Goal: Task Accomplishment & Management: Use online tool/utility

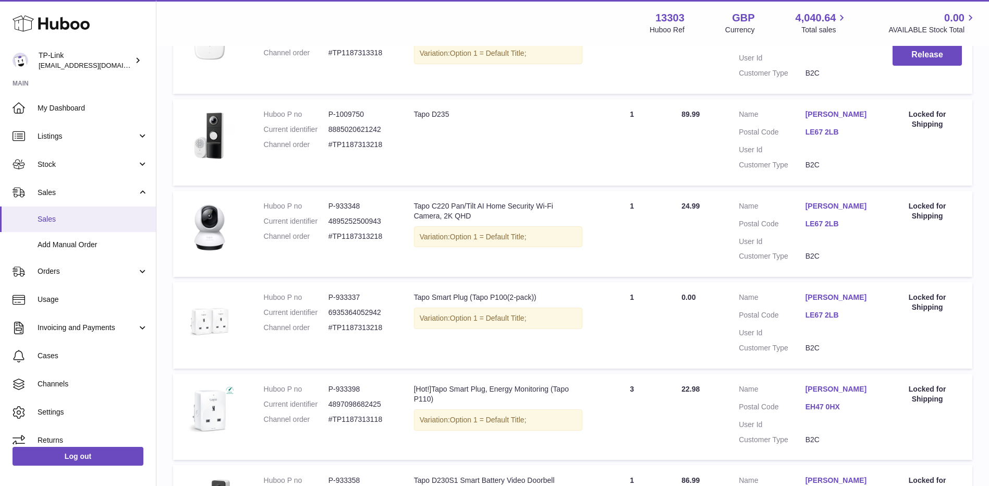
click at [53, 223] on span "Sales" at bounding box center [93, 219] width 111 height 10
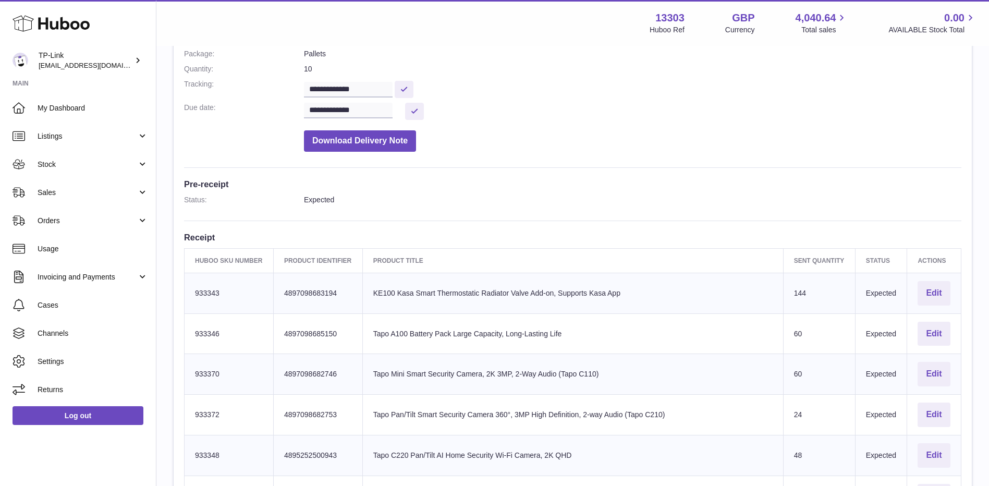
click at [615, 150] on dd "Download Delivery Note" at bounding box center [633, 138] width 658 height 27
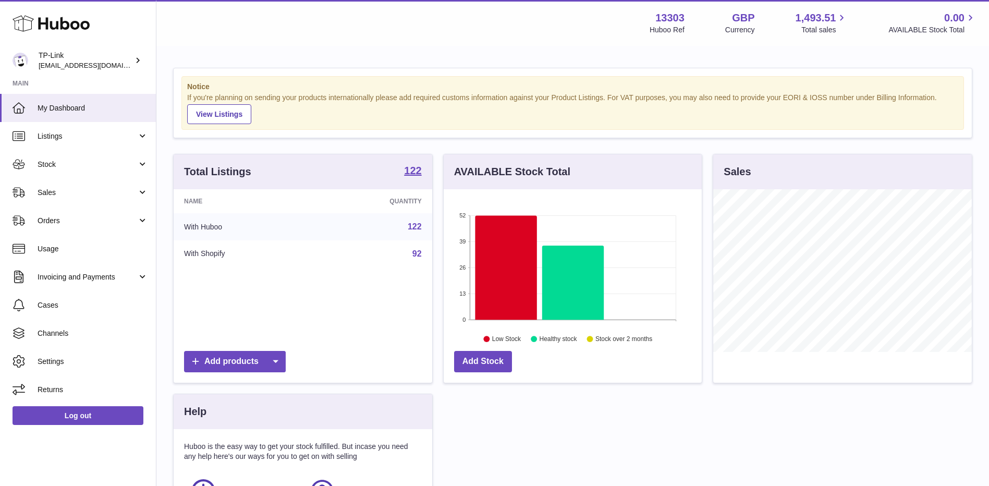
scroll to position [163, 258]
drag, startPoint x: 60, startPoint y: 196, endPoint x: 57, endPoint y: 201, distance: 6.5
click at [60, 196] on span "Sales" at bounding box center [88, 193] width 100 height 10
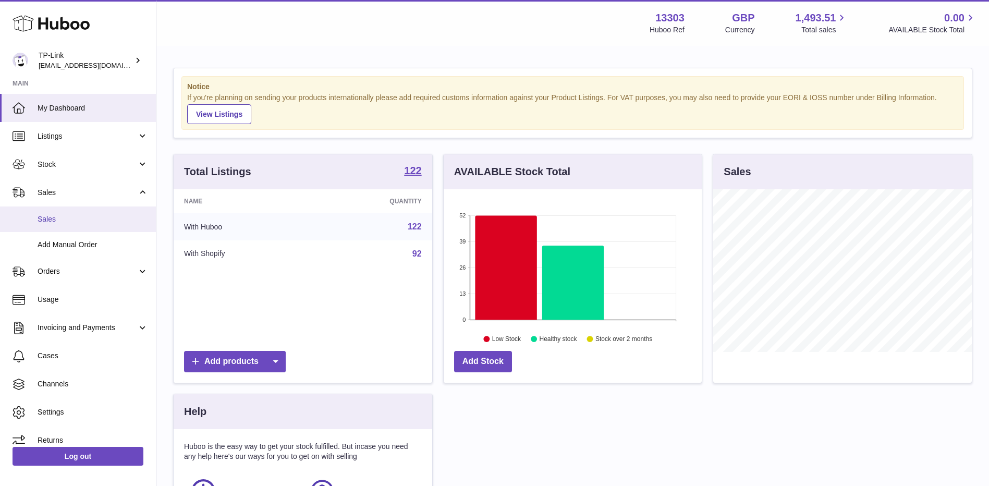
click at [52, 216] on span "Sales" at bounding box center [93, 219] width 111 height 10
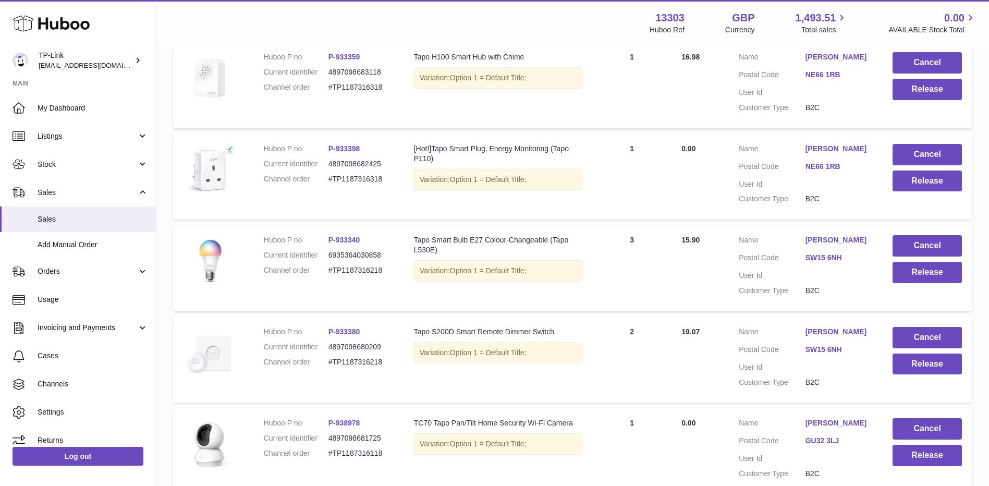
scroll to position [800, 0]
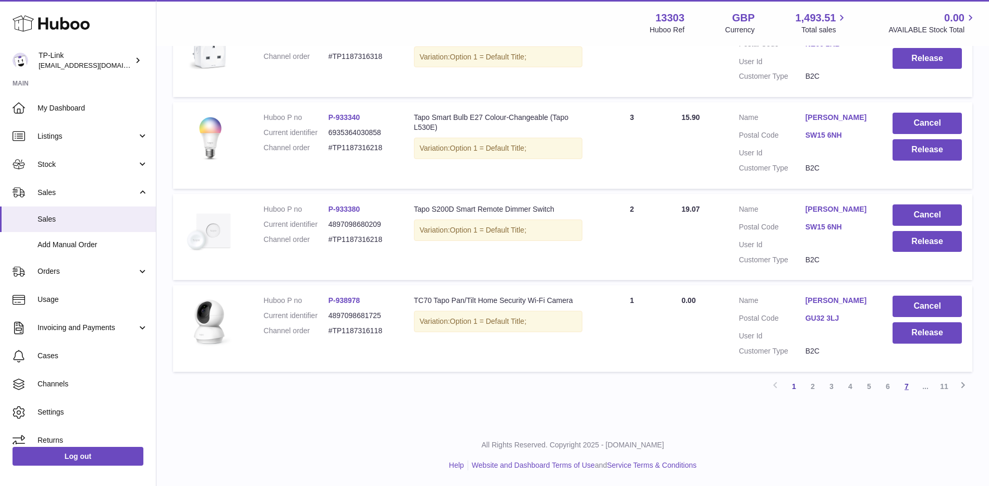
click at [907, 385] on link "7" at bounding box center [906, 386] width 19 height 19
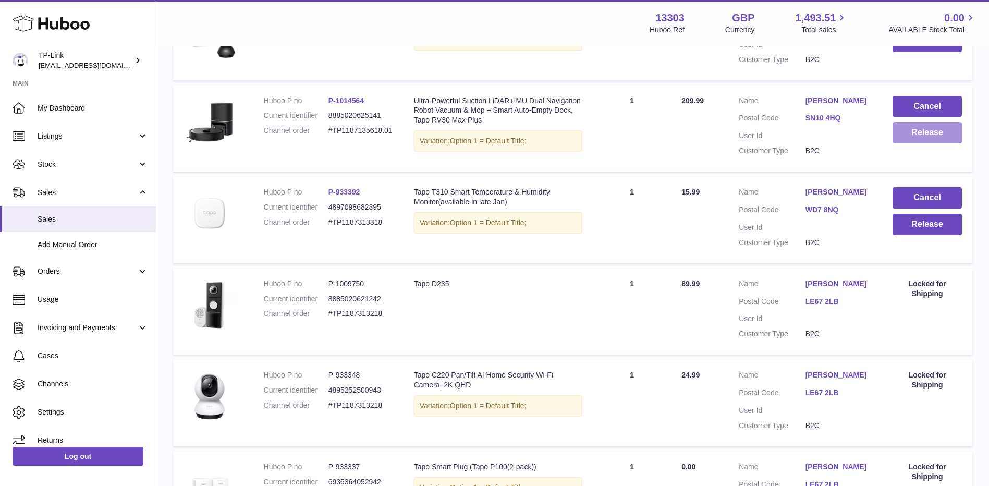
scroll to position [47, 0]
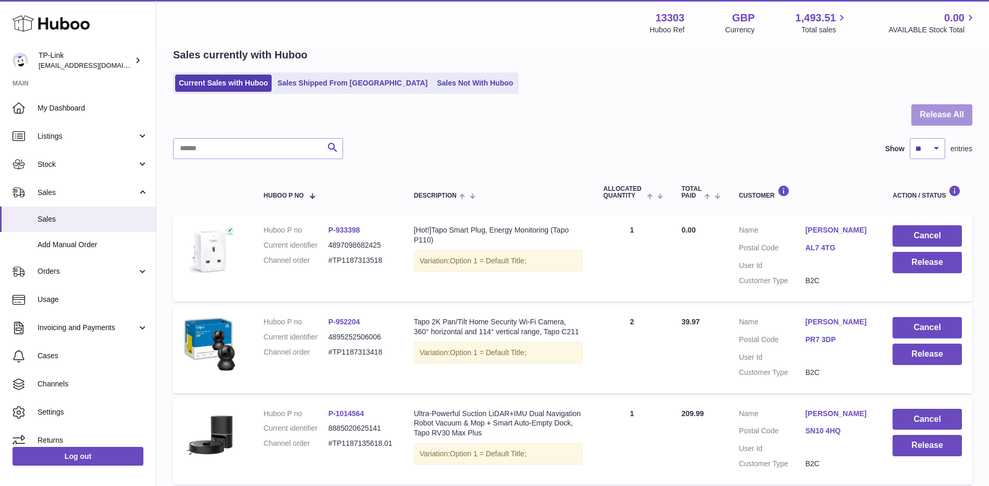
click at [939, 107] on button "Release All" at bounding box center [942, 114] width 61 height 21
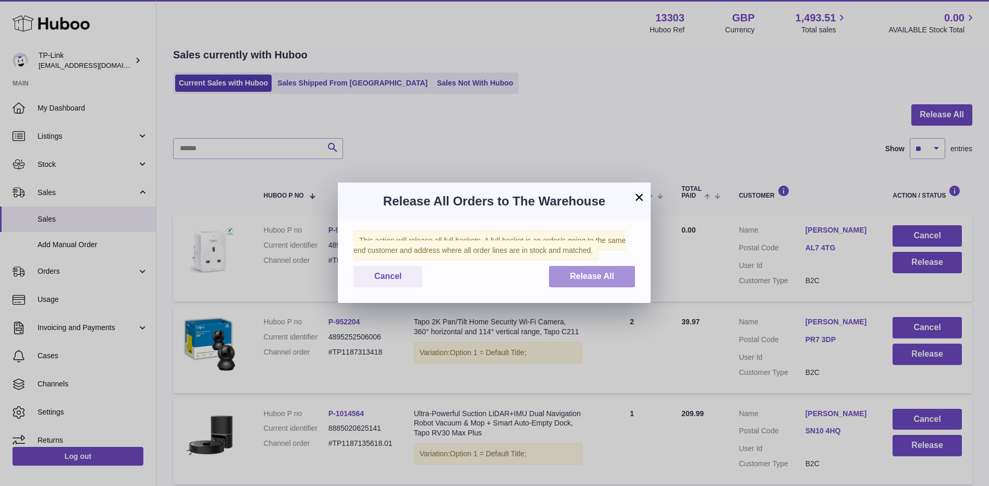
click at [594, 275] on span "Release All" at bounding box center [592, 276] width 44 height 9
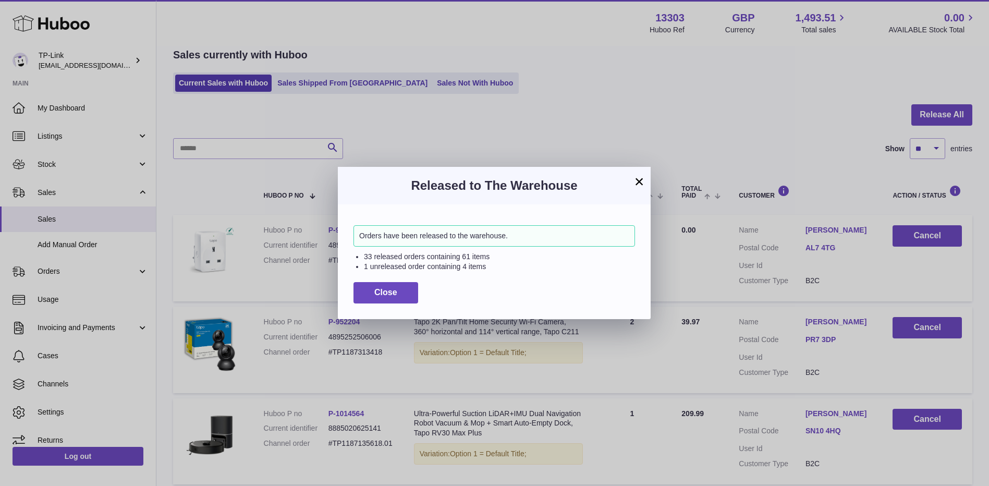
click at [637, 181] on button "×" at bounding box center [639, 181] width 13 height 13
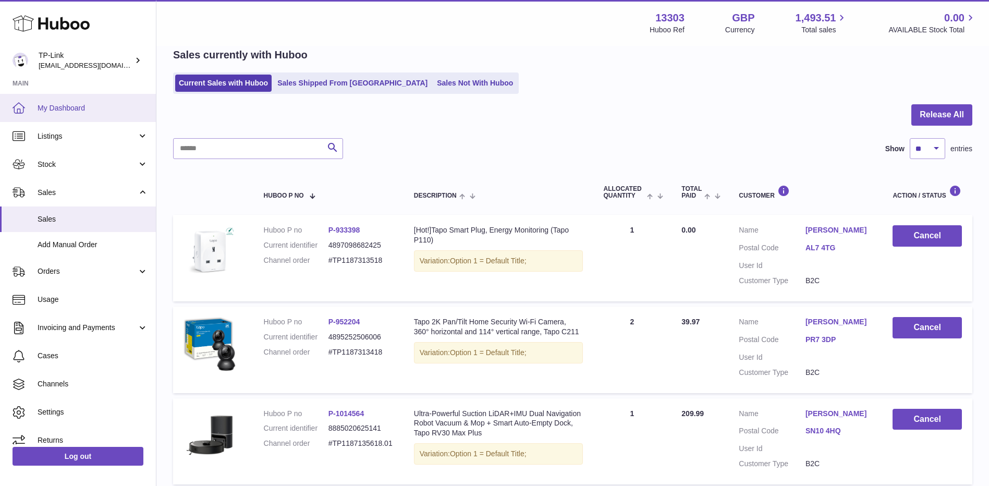
click at [104, 103] on span "My Dashboard" at bounding box center [93, 108] width 111 height 10
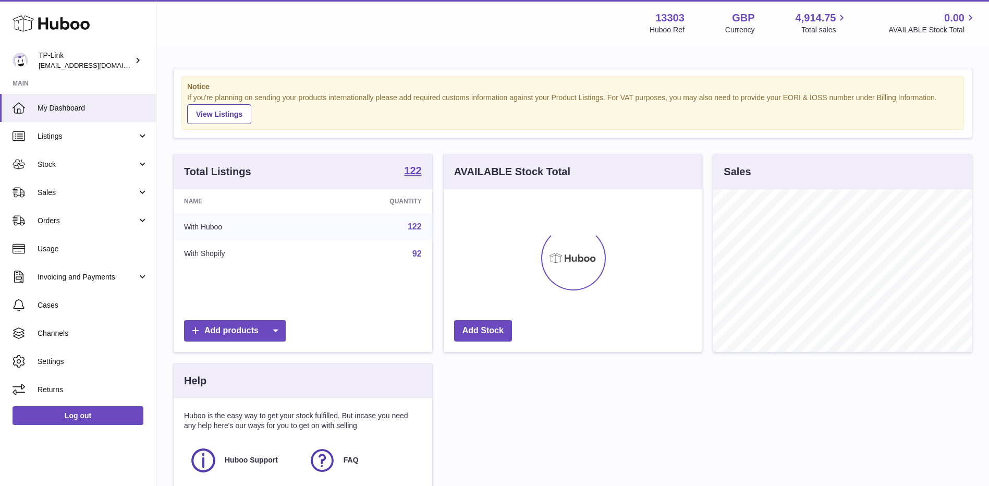
scroll to position [163, 258]
